Goal: Information Seeking & Learning: Understand process/instructions

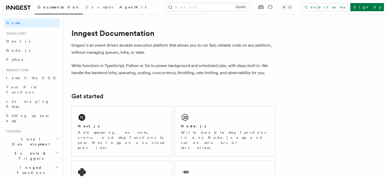
click at [116, 4] on link "AgentKit" at bounding box center [132, 8] width 33 height 12
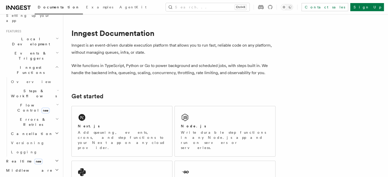
scroll to position [102, 0]
click at [31, 63] on span "Inngest Functions" at bounding box center [29, 68] width 51 height 10
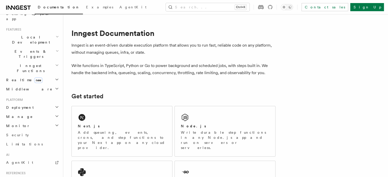
click at [31, 63] on span "Inngest Functions" at bounding box center [29, 68] width 51 height 10
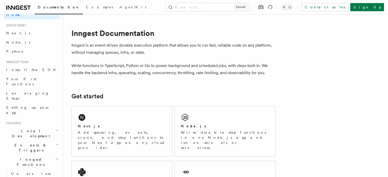
scroll to position [0, 0]
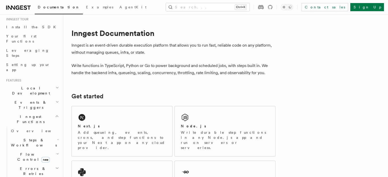
click at [48, 136] on h2 "Steps & Workflows" at bounding box center [34, 143] width 51 height 14
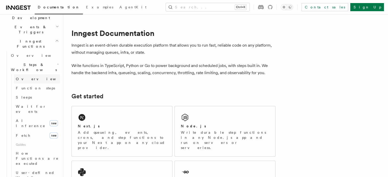
scroll to position [128, 0]
click at [30, 118] on span "AI Inference" at bounding box center [31, 122] width 30 height 9
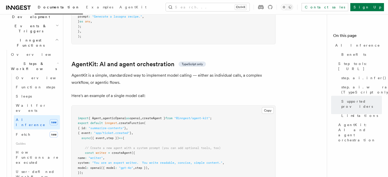
scroll to position [1480, 0]
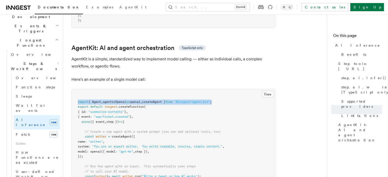
drag, startPoint x: 233, startPoint y: 79, endPoint x: 77, endPoint y: 80, distance: 155.4
click at [77, 90] on pre "import { Agent , agenticOpenai as openai , createAgent } from "@inngest/agent-k…" at bounding box center [174, 145] width 204 height 110
copy span "import { Agent , agenticOpenai as openai , createAgent } from "@inngest/agent-k…"
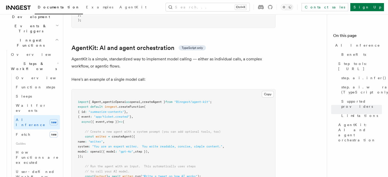
click at [111, 105] on span "inngest" at bounding box center [111, 107] width 13 height 4
drag, startPoint x: 85, startPoint y: 114, endPoint x: 107, endPoint y: 134, distance: 30.2
click at [107, 134] on pre "import { Agent , agenticOpenai as openai , createAgent } from "@inngest/agent-k…" at bounding box center [174, 145] width 204 height 110
copy code "const writer = createAgent ({ name : "writer" , system : "You are an expert wri…"
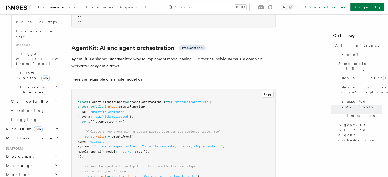
scroll to position [306, 0]
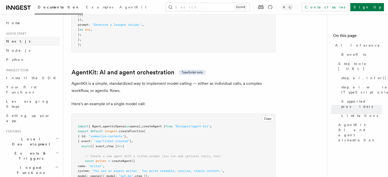
scroll to position [1454, 0]
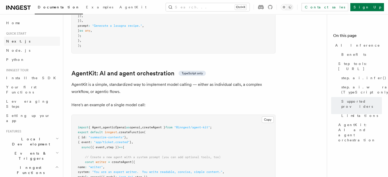
click at [15, 41] on span "Next.js" at bounding box center [18, 41] width 24 height 4
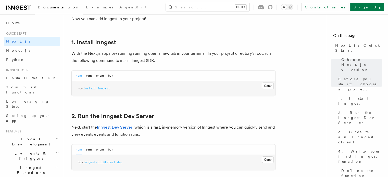
scroll to position [281, 0]
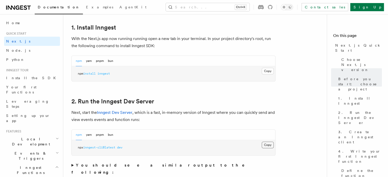
click at [268, 145] on button "Copy Copied" at bounding box center [268, 145] width 12 height 7
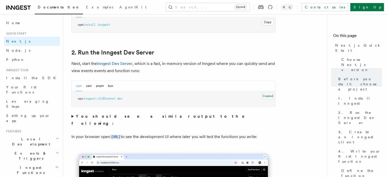
scroll to position [332, 0]
